Goal: Information Seeking & Learning: Learn about a topic

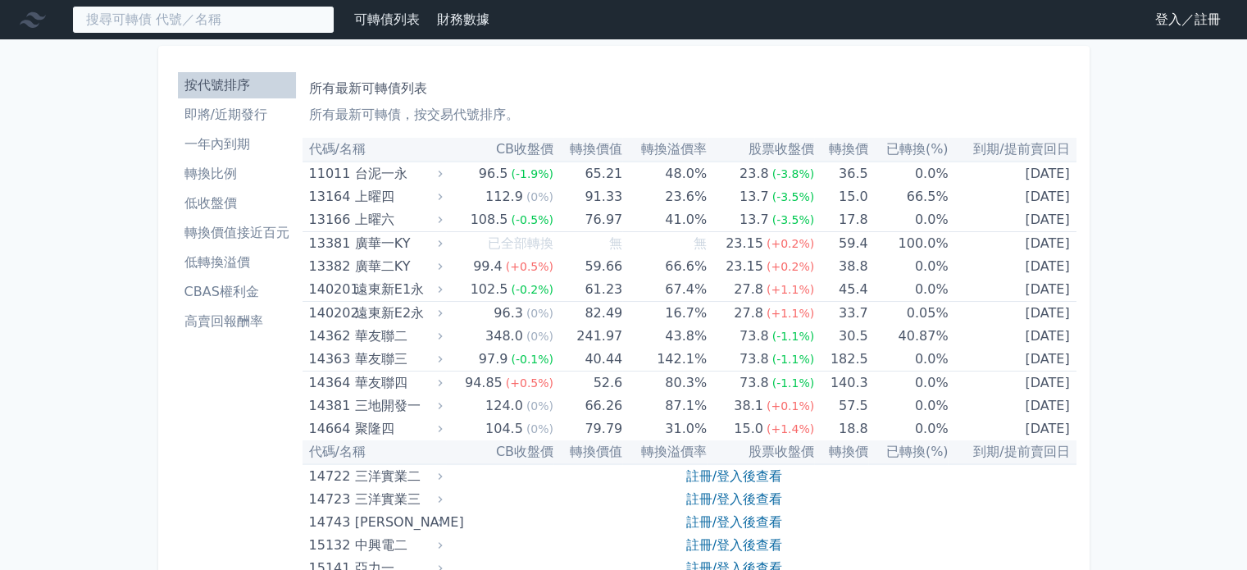
click at [191, 22] on input at bounding box center [203, 20] width 262 height 28
paste input "鈺邦"
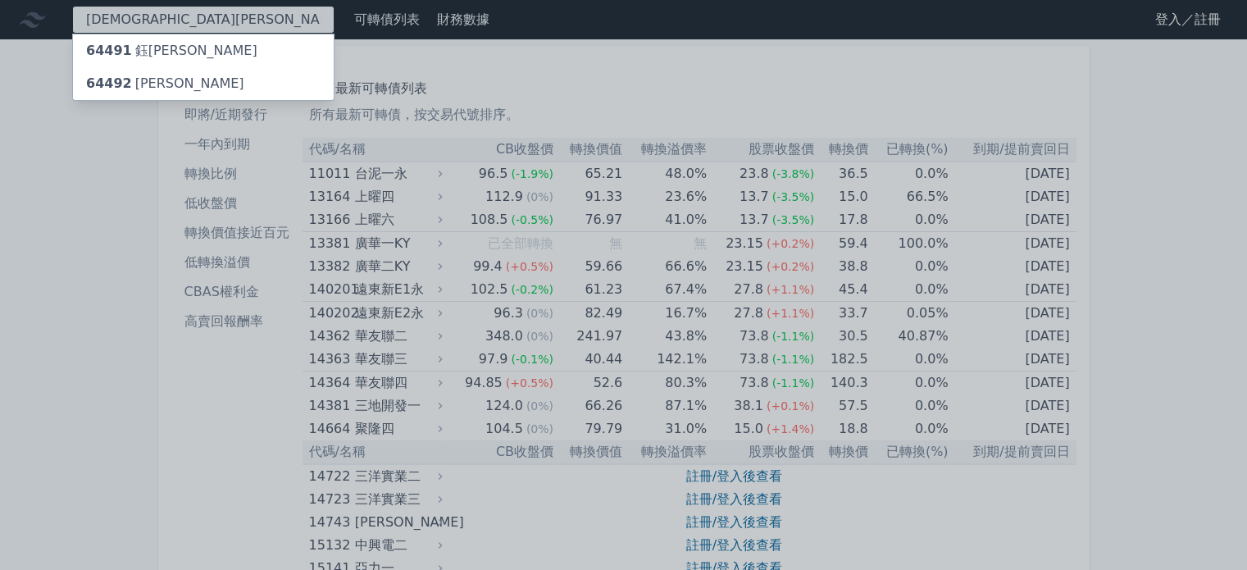
type input "鈺邦"
click at [160, 72] on div "64492 鈺邦二" at bounding box center [203, 83] width 261 height 33
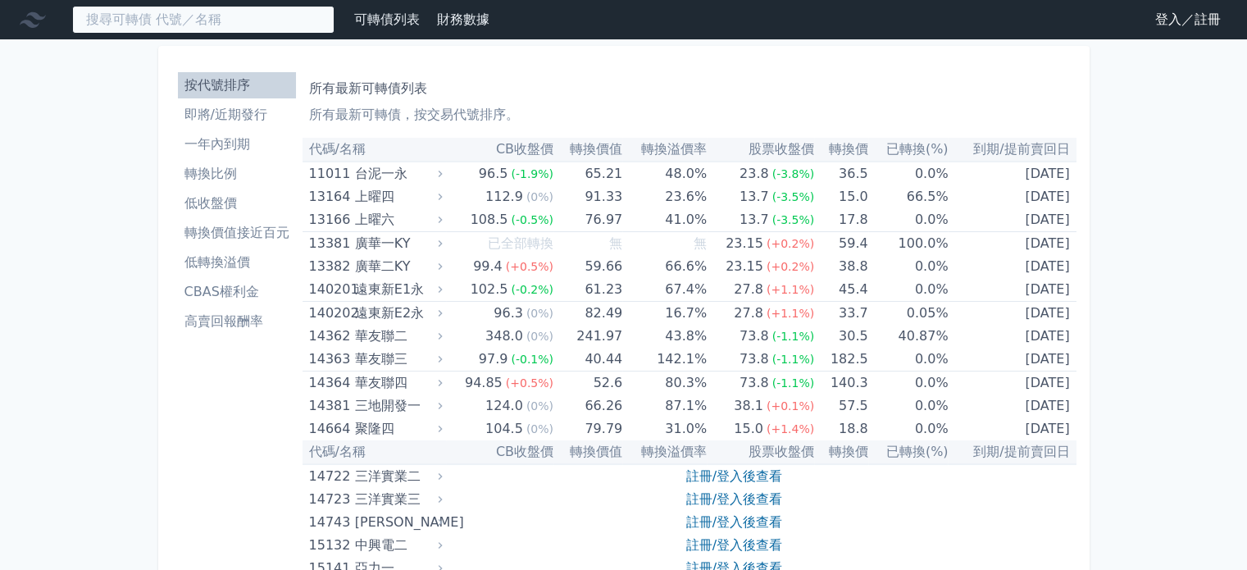
click at [171, 18] on input at bounding box center [203, 20] width 262 height 28
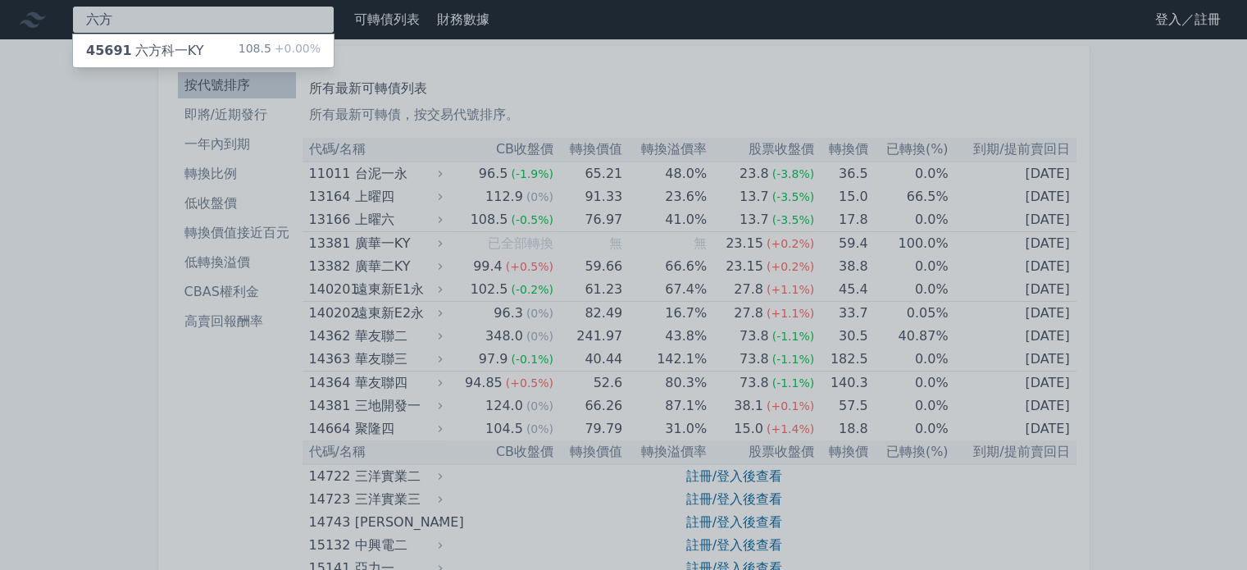
type input "六方"
click at [155, 48] on div "45691 六方科一KY" at bounding box center [144, 51] width 117 height 20
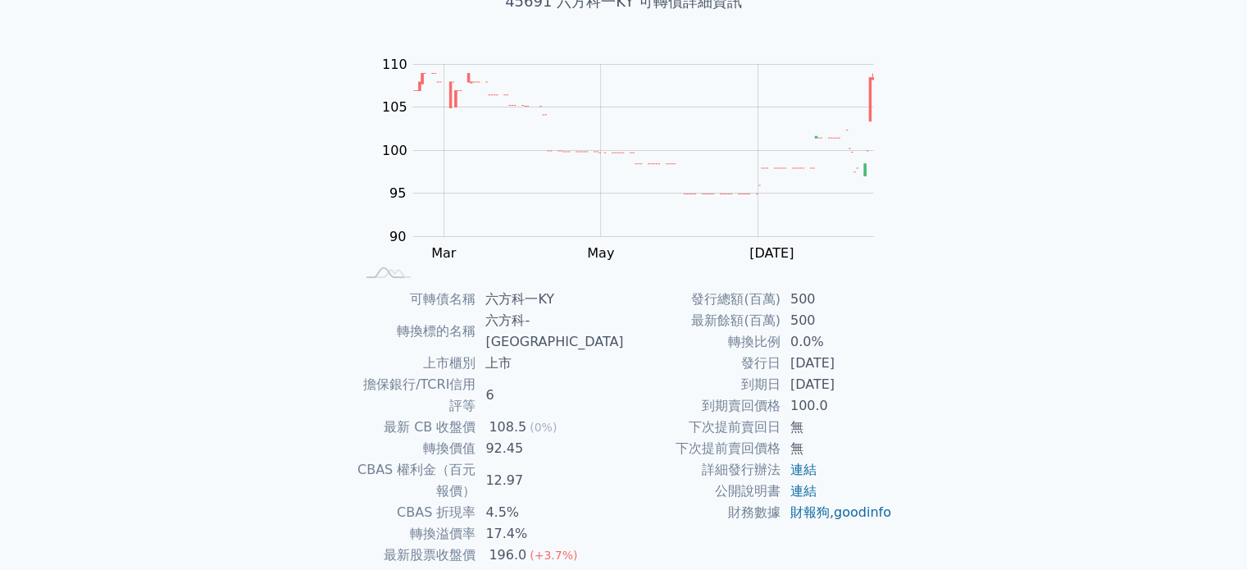
scroll to position [164, 0]
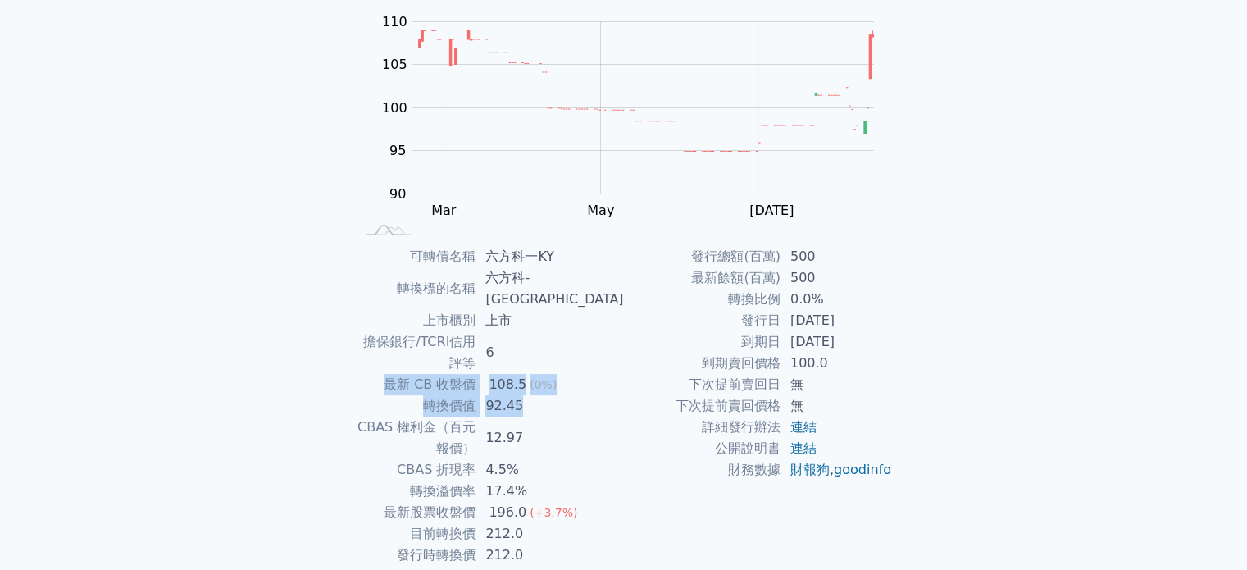
drag, startPoint x: 567, startPoint y: 366, endPoint x: 396, endPoint y: 347, distance: 172.4
click at [396, 347] on tbody "可轉債名稱 六方科一KY 轉換標的名稱 六方科-[GEOGRAPHIC_DATA] 上市櫃別 上市 擔保銀行/TCRI信用評等 6 最新 CB 收盤價 108…" at bounding box center [489, 416] width 269 height 341
click at [343, 344] on div "可轉債名稱 六方科一KY 轉換標的名稱 六方科-[GEOGRAPHIC_DATA] 上市櫃別 上市 擔保銀行/TCRI信用評等 6 最新 CB 收盤價 108…" at bounding box center [623, 416] width 577 height 341
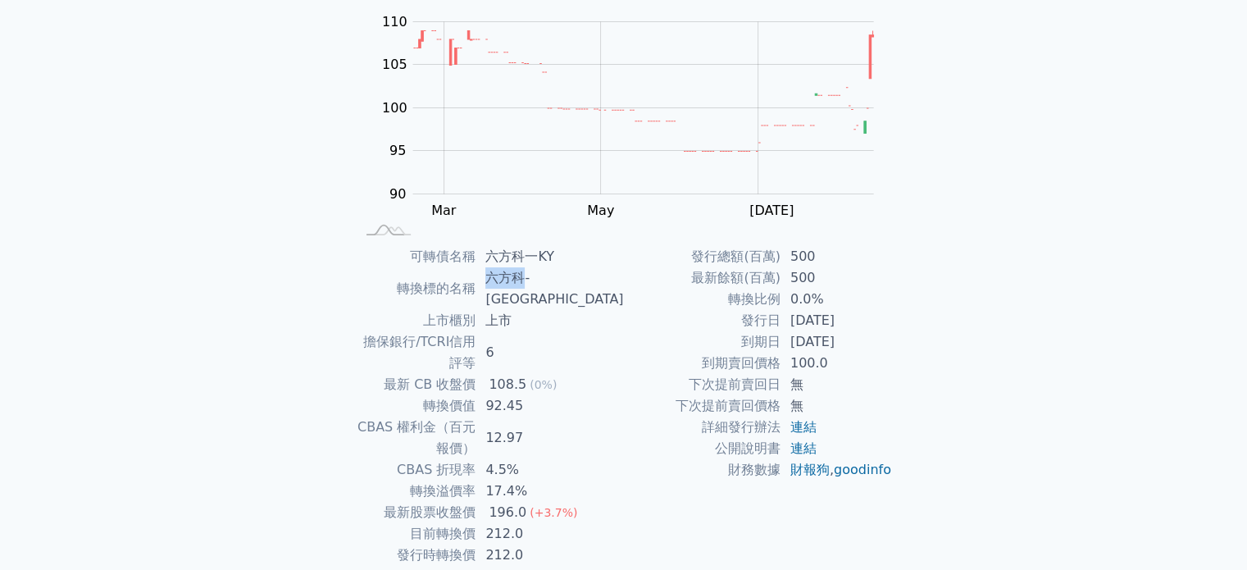
drag, startPoint x: 558, startPoint y: 279, endPoint x: 508, endPoint y: 277, distance: 49.2
click at [508, 277] on tr "轉換標的名稱 六方科-KY" at bounding box center [489, 288] width 269 height 43
copy tr "轉換標的名稱 六方科"
click at [166, 224] on div "可轉債列表 財務數據 可轉債列表 財務數據 登入／註冊 登入／註冊 可轉債列表 › 45691 六方科一KY 45691 六方科一KY 可轉債詳細資訊 Zoo…" at bounding box center [623, 247] width 1247 height 823
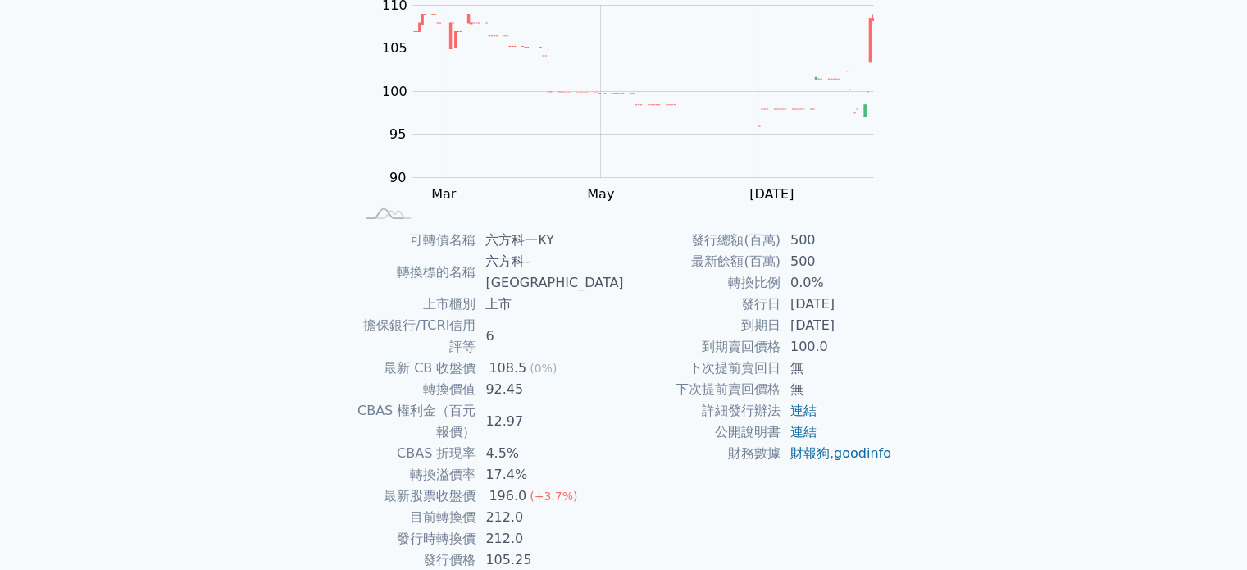
scroll to position [189, 0]
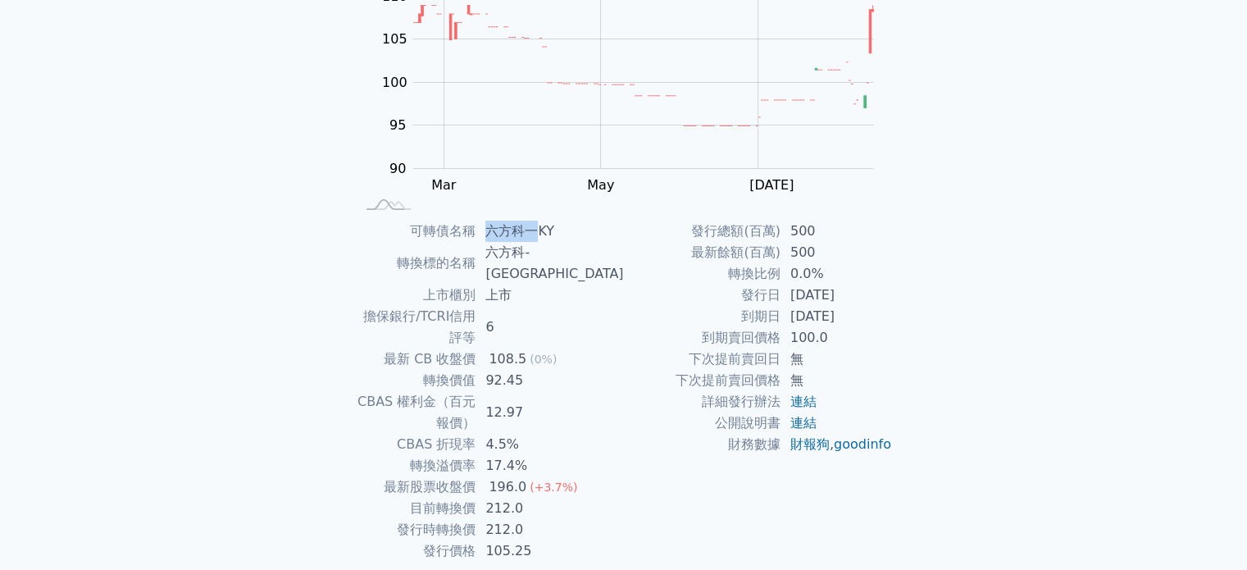
drag, startPoint x: 574, startPoint y: 229, endPoint x: 526, endPoint y: 229, distance: 48.4
click at [526, 229] on td "六方科一KY" at bounding box center [550, 231] width 148 height 21
copy td "六方科一"
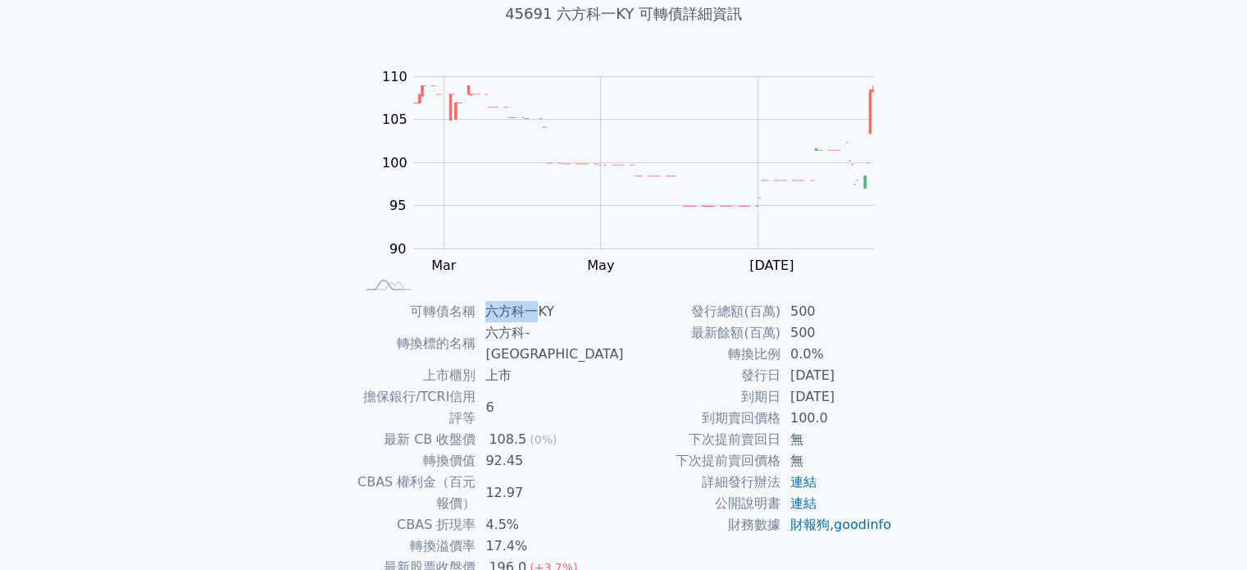
scroll to position [0, 0]
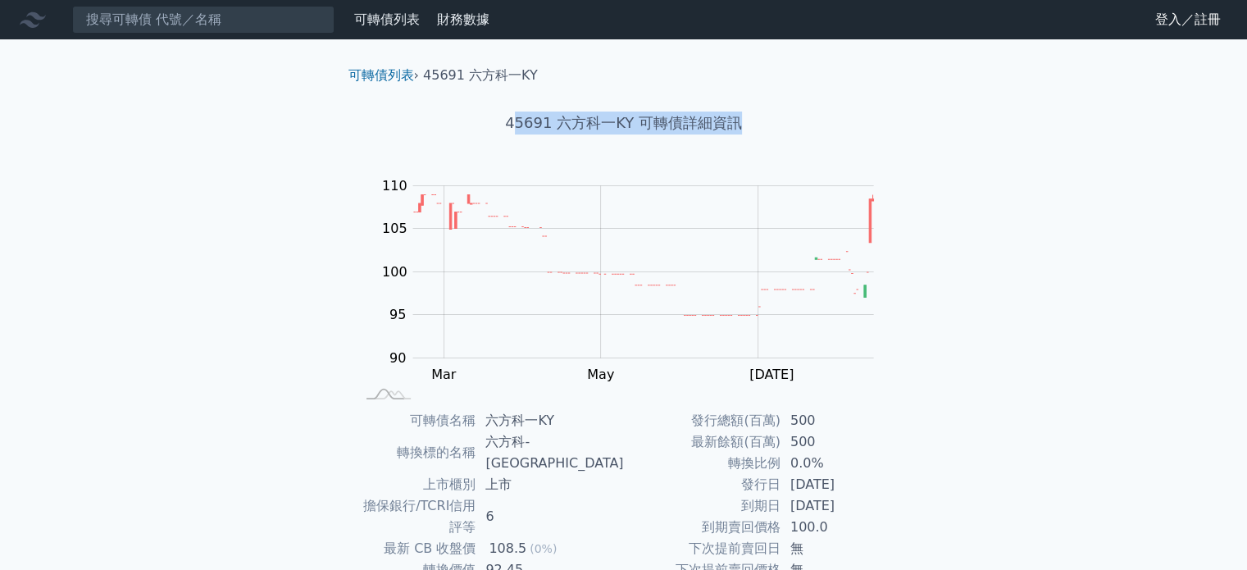
drag, startPoint x: 756, startPoint y: 124, endPoint x: 860, endPoint y: 124, distance: 104.1
click at [860, 124] on h1 "45691 六方科一KY 可轉債詳細資訊" at bounding box center [623, 123] width 577 height 23
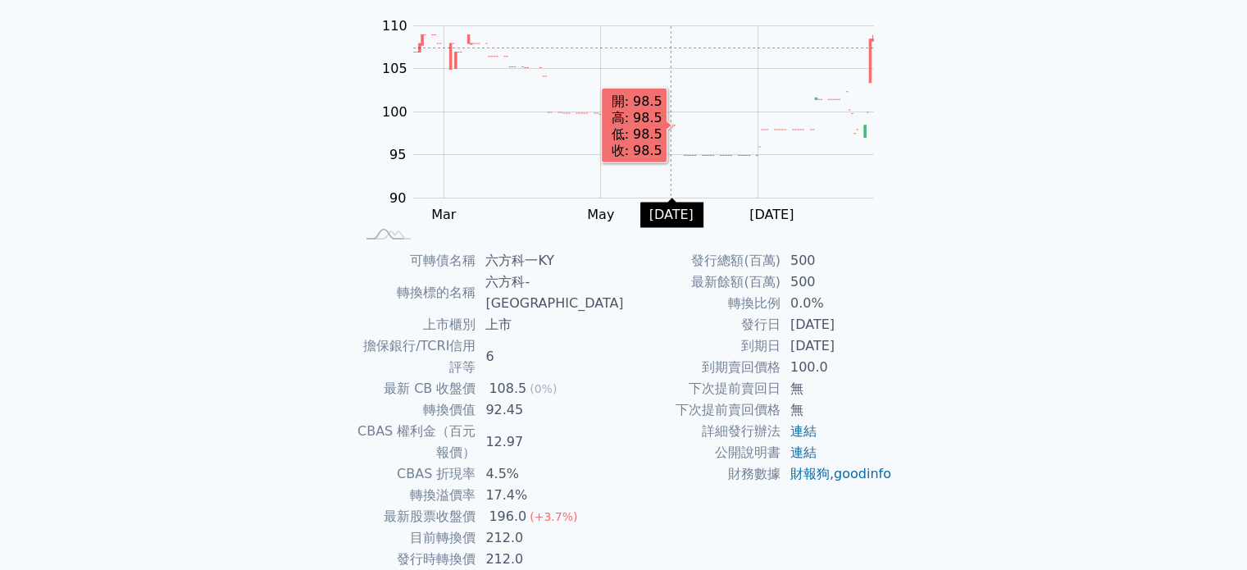
scroll to position [164, 0]
